Goal: Task Accomplishment & Management: Manage account settings

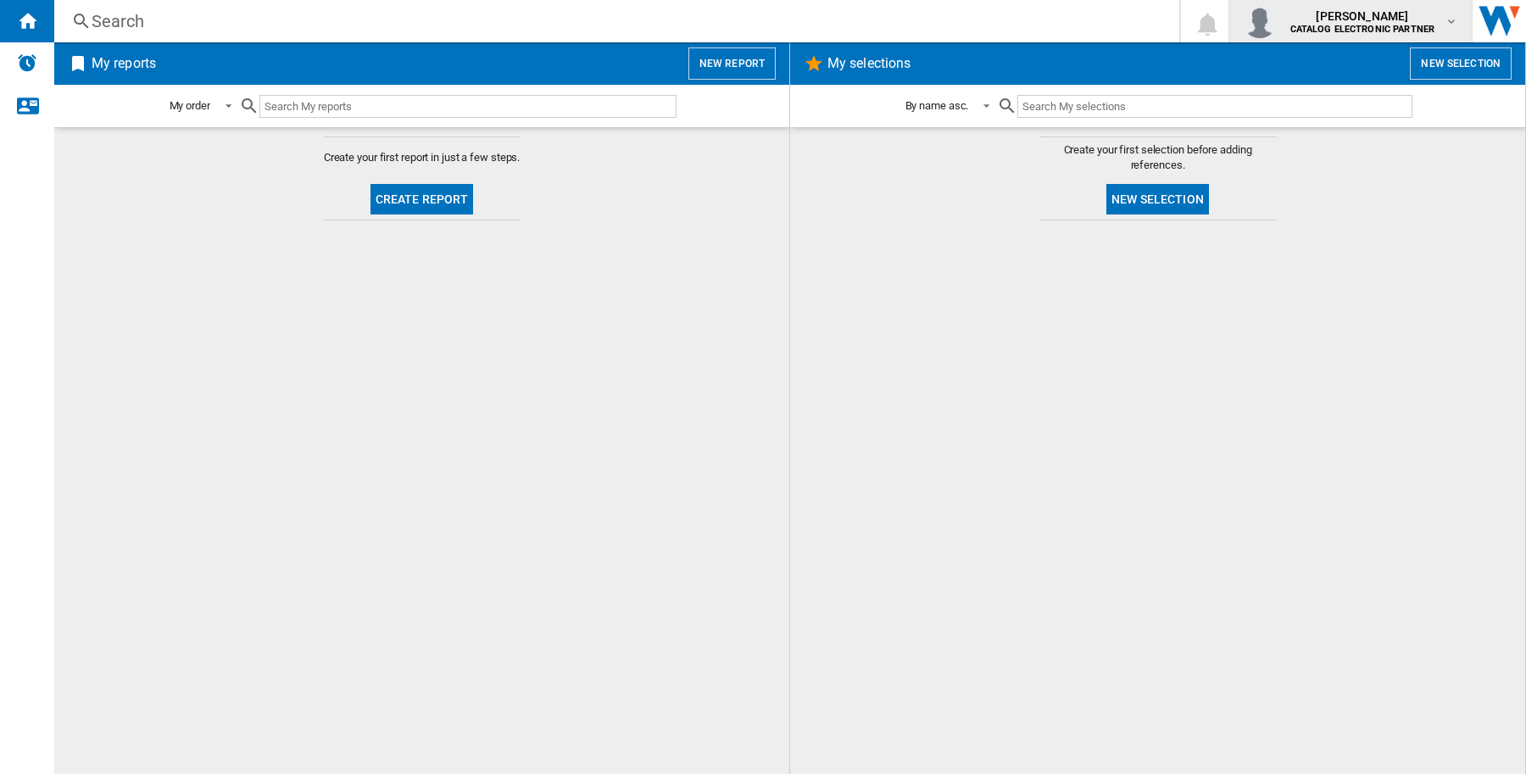
click at [1397, 14] on span "angelika ringer" at bounding box center [1362, 16] width 145 height 17
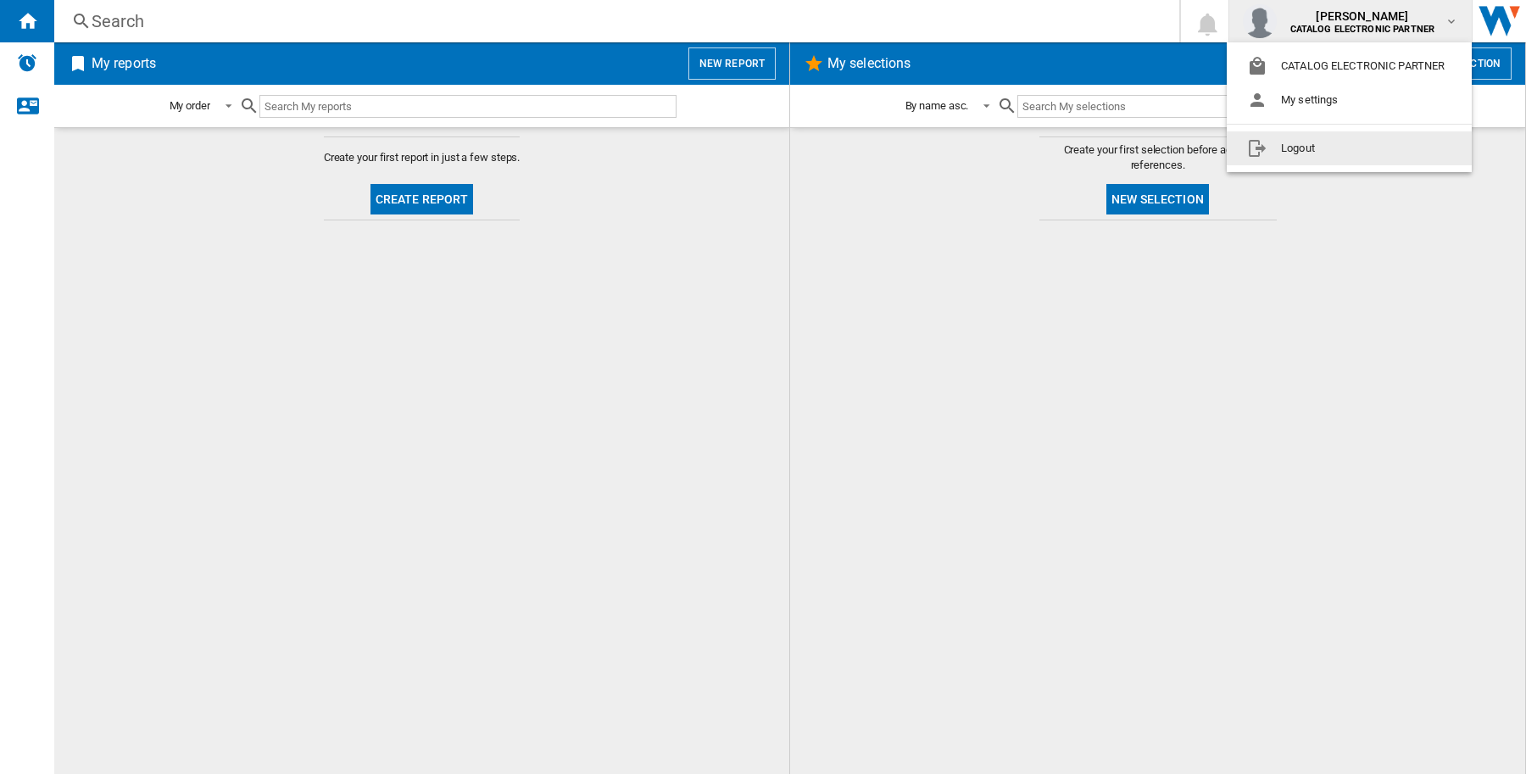
click at [1358, 134] on button "Logout" at bounding box center [1349, 148] width 245 height 34
